Goal: Task Accomplishment & Management: Complete application form

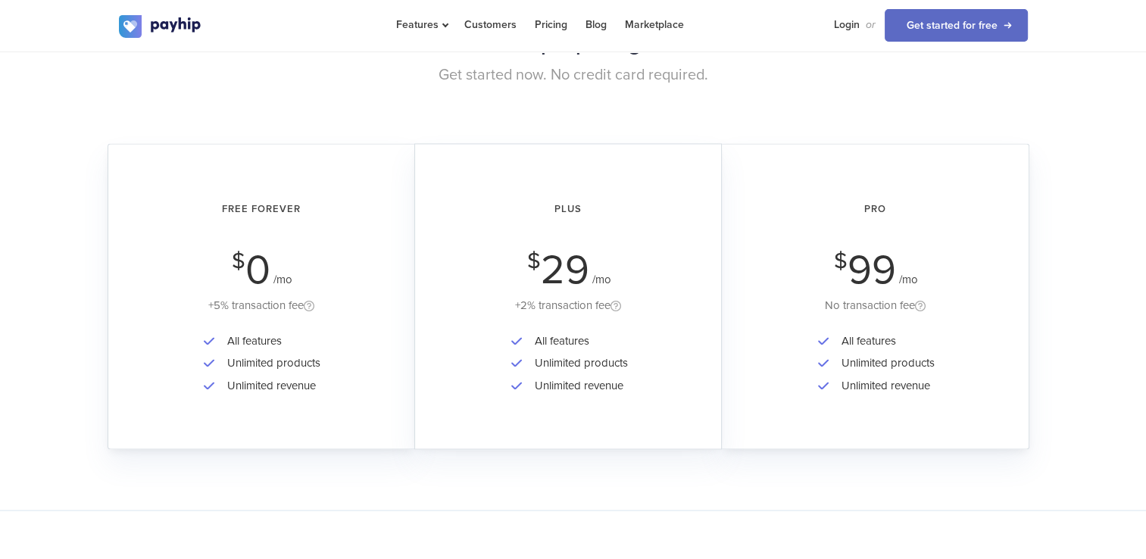
scroll to position [2348, 0]
click at [368, 373] on div "All features Unlimited products Unlimited revenue" at bounding box center [262, 374] width 264 height 88
click at [311, 303] on span at bounding box center [309, 307] width 11 height 13
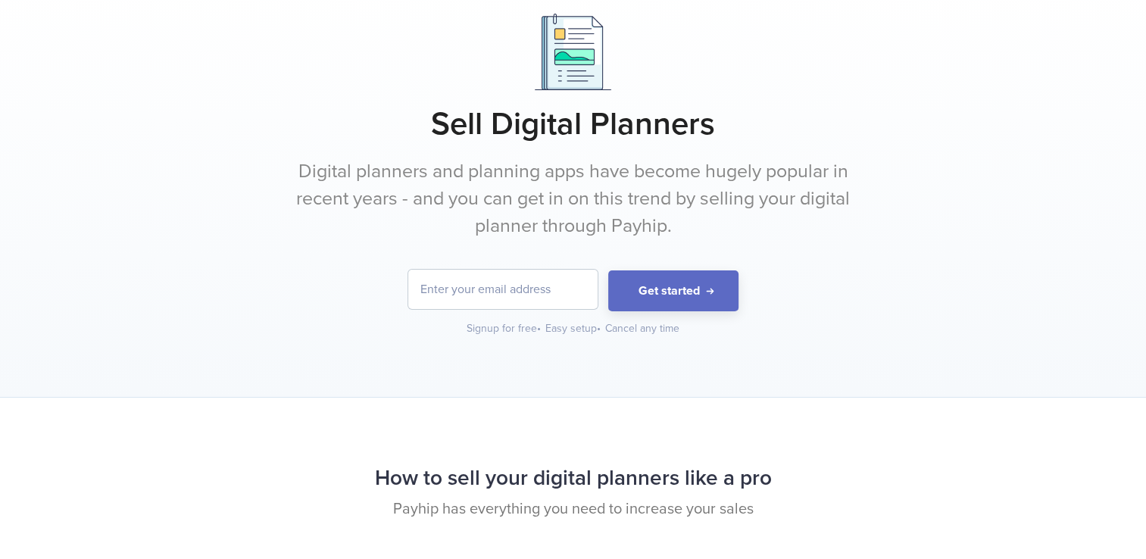
scroll to position [0, 0]
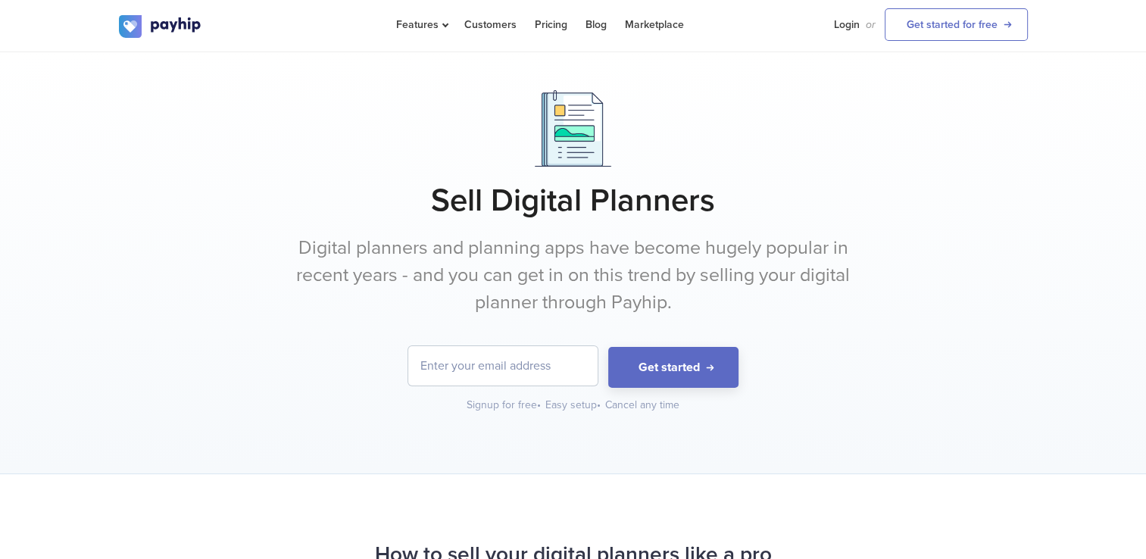
click at [581, 386] on form "Get started" at bounding box center [573, 367] width 909 height 42
click at [571, 362] on input "email" at bounding box center [502, 365] width 189 height 39
click at [963, 32] on link "Get started for free" at bounding box center [956, 24] width 143 height 33
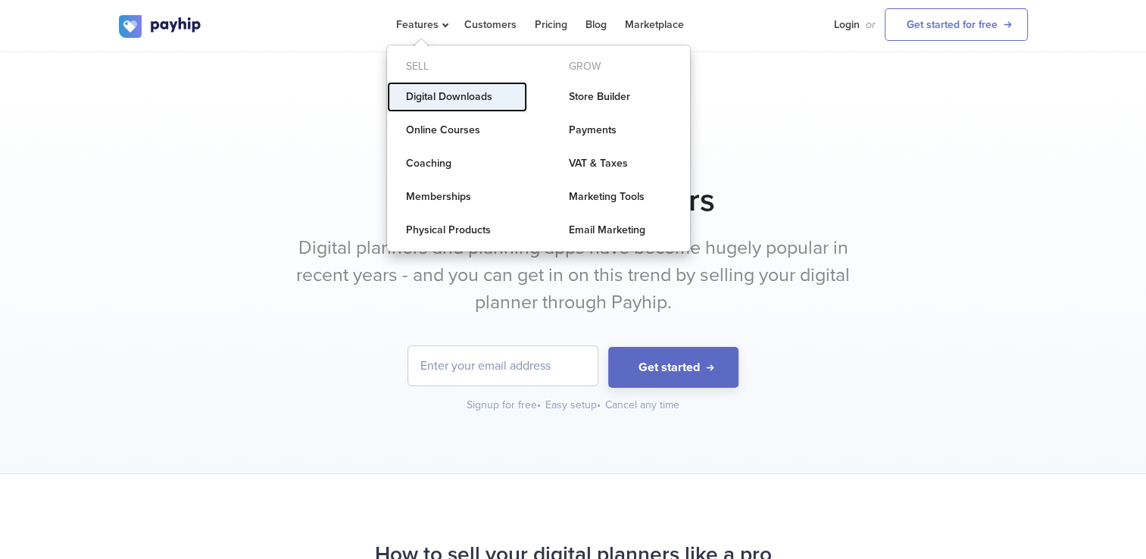
click at [461, 95] on link "Digital Downloads" at bounding box center [457, 97] width 140 height 30
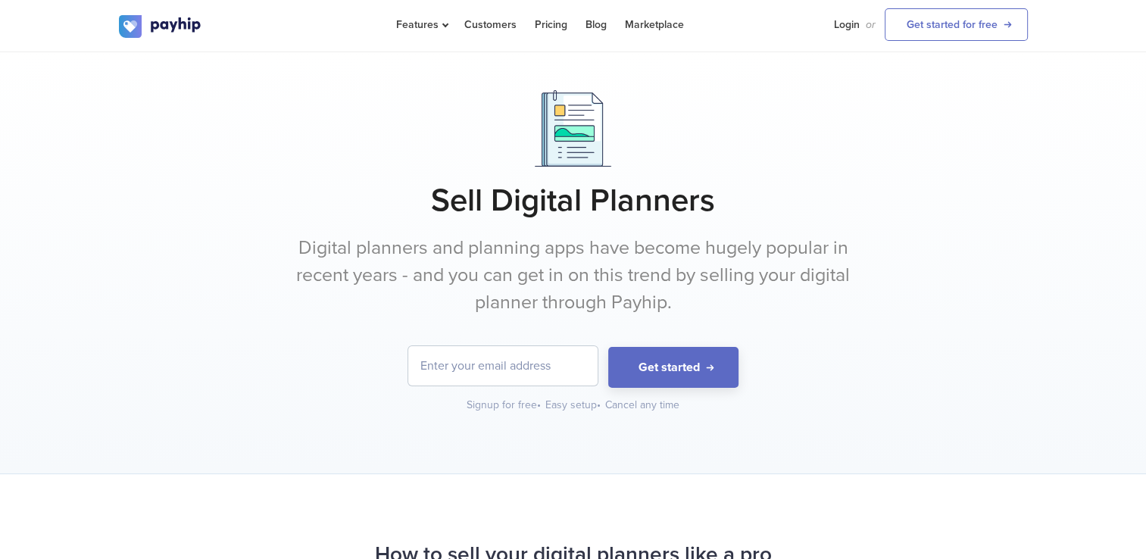
click at [511, 355] on input "email" at bounding box center [502, 365] width 189 height 39
type input "n"
click at [579, 379] on input "[EMAIL_ADDRESS][DOMAIN_NAME]" at bounding box center [502, 365] width 189 height 39
type input "[EMAIL_ADDRESS][DOMAIN_NAME]"
click at [627, 372] on button "Get started" at bounding box center [673, 368] width 130 height 42
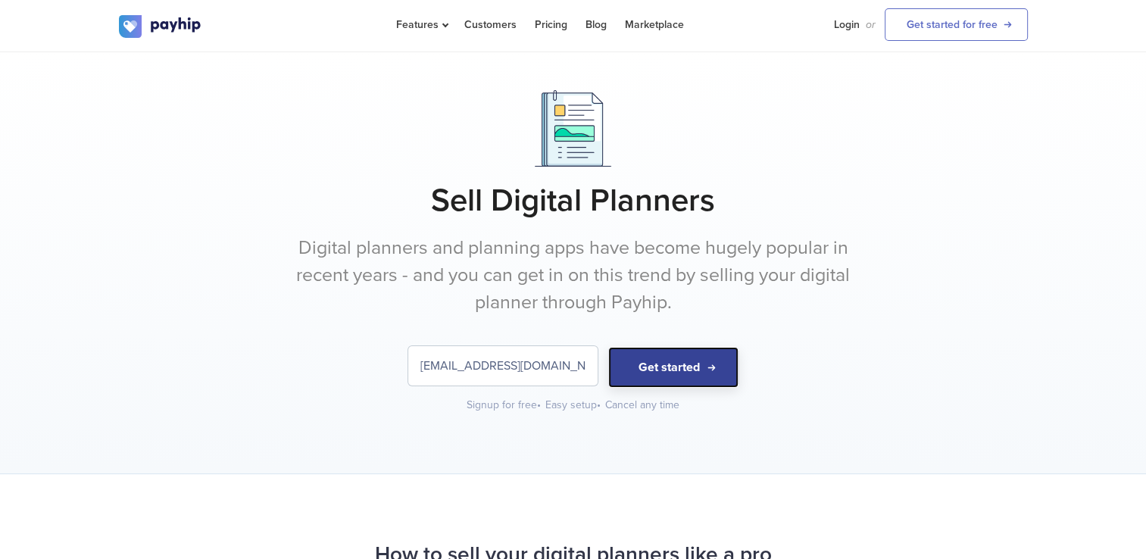
click at [623, 368] on button "Get started" at bounding box center [673, 368] width 130 height 42
